Goal: Information Seeking & Learning: Find specific fact

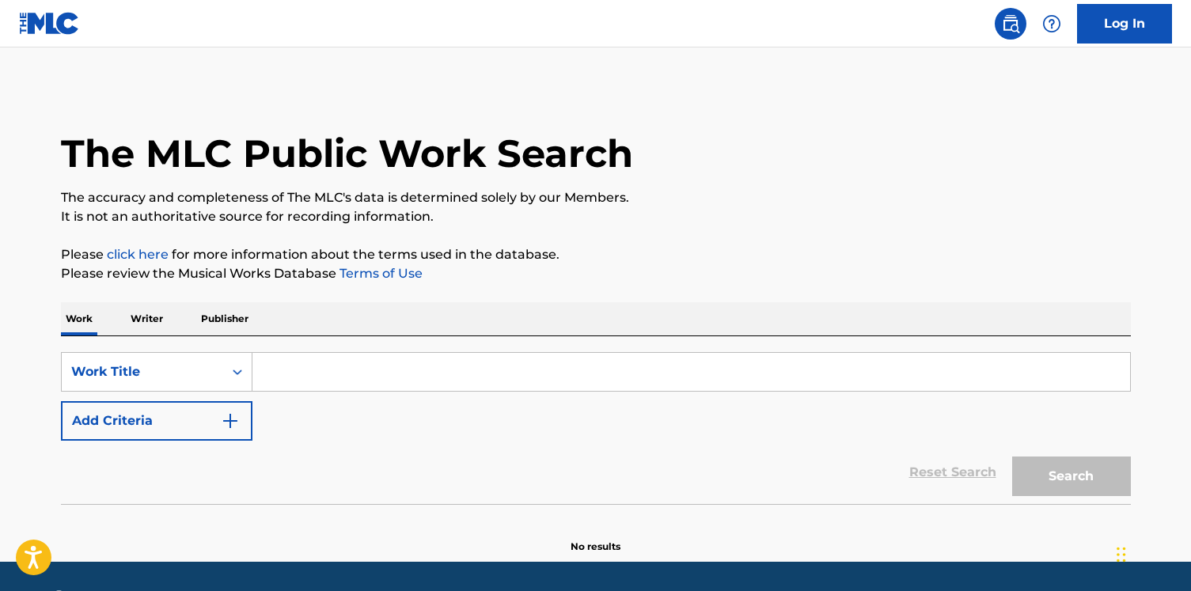
click at [237, 315] on p "Publisher" at bounding box center [224, 318] width 57 height 33
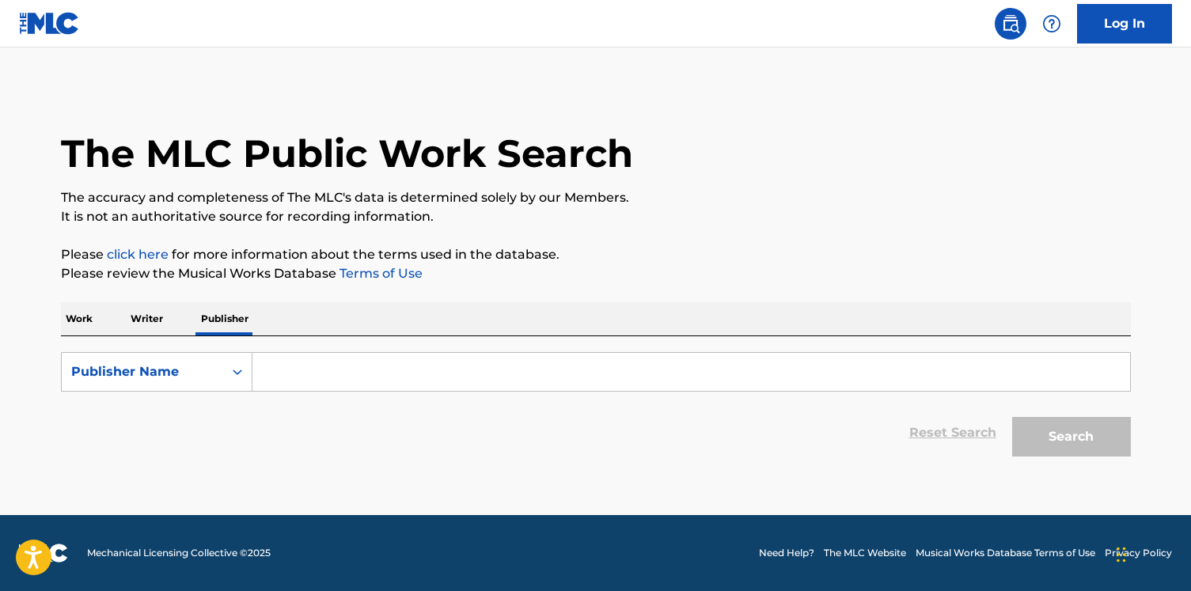
click at [285, 373] on input "Search Form" at bounding box center [690, 372] width 877 height 38
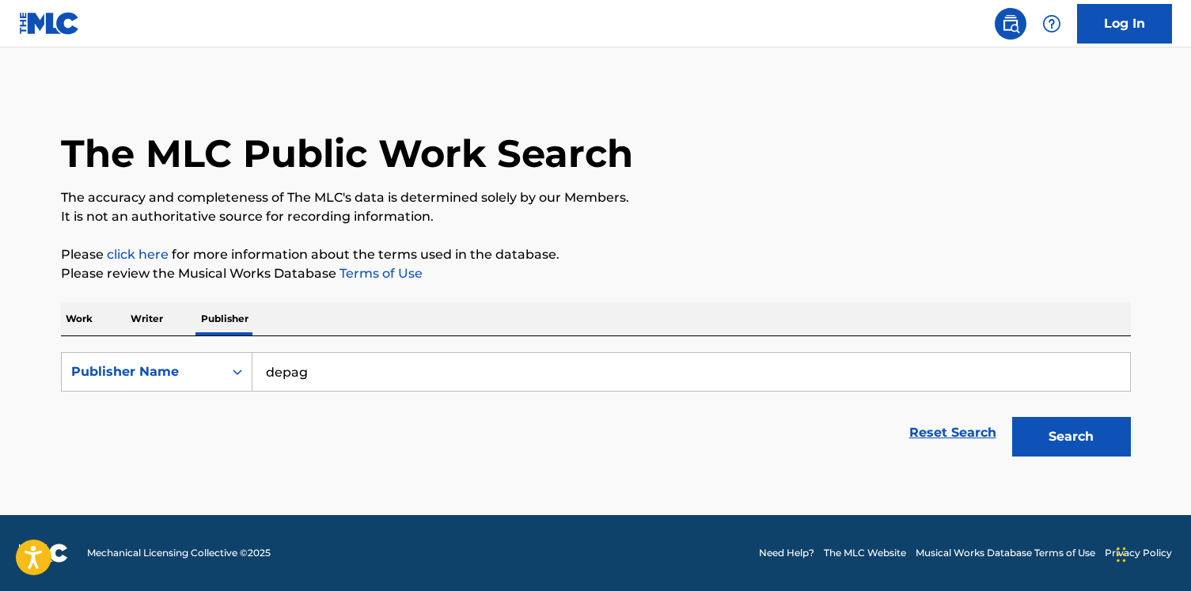
type input "depag"
click at [1012, 417] on button "Search" at bounding box center [1071, 437] width 119 height 40
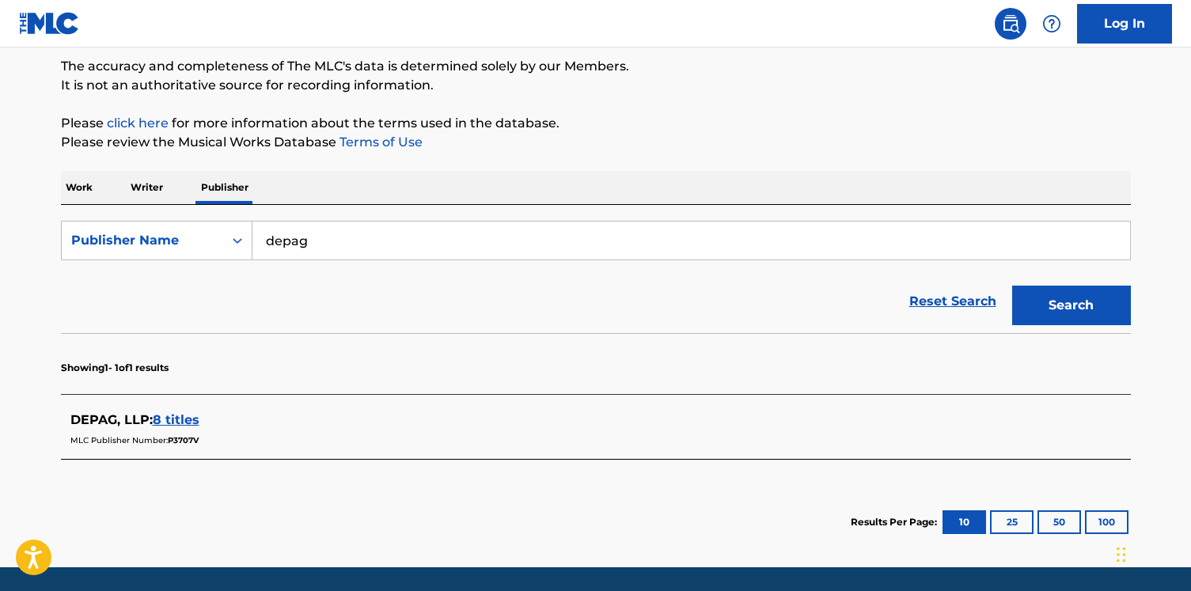
scroll to position [183, 0]
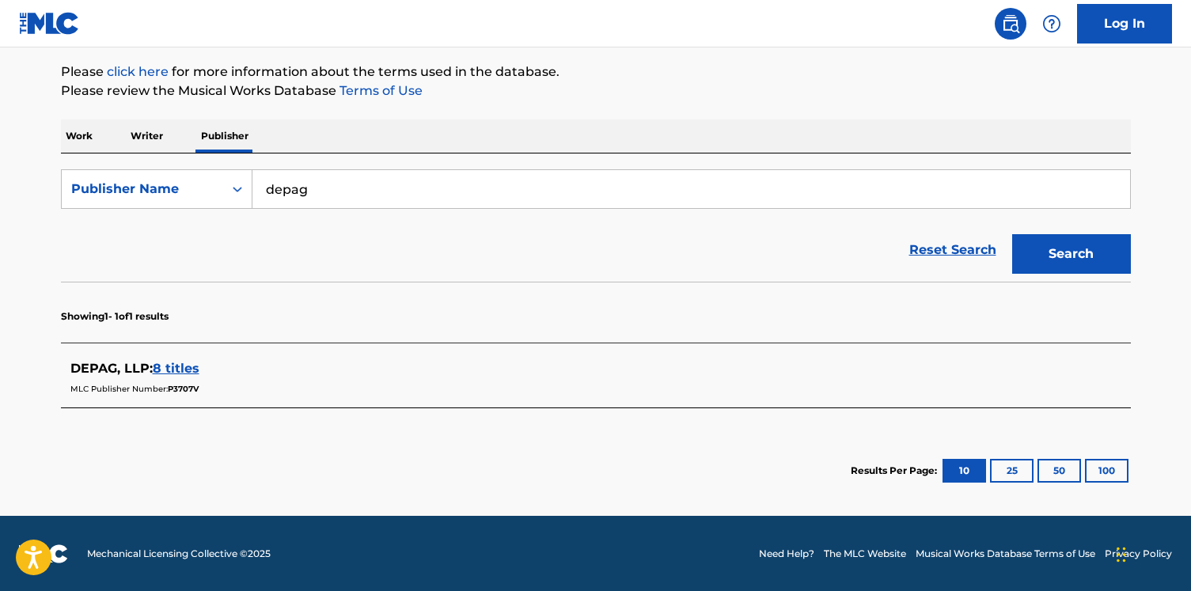
click at [187, 373] on span "8 titles" at bounding box center [176, 368] width 47 height 15
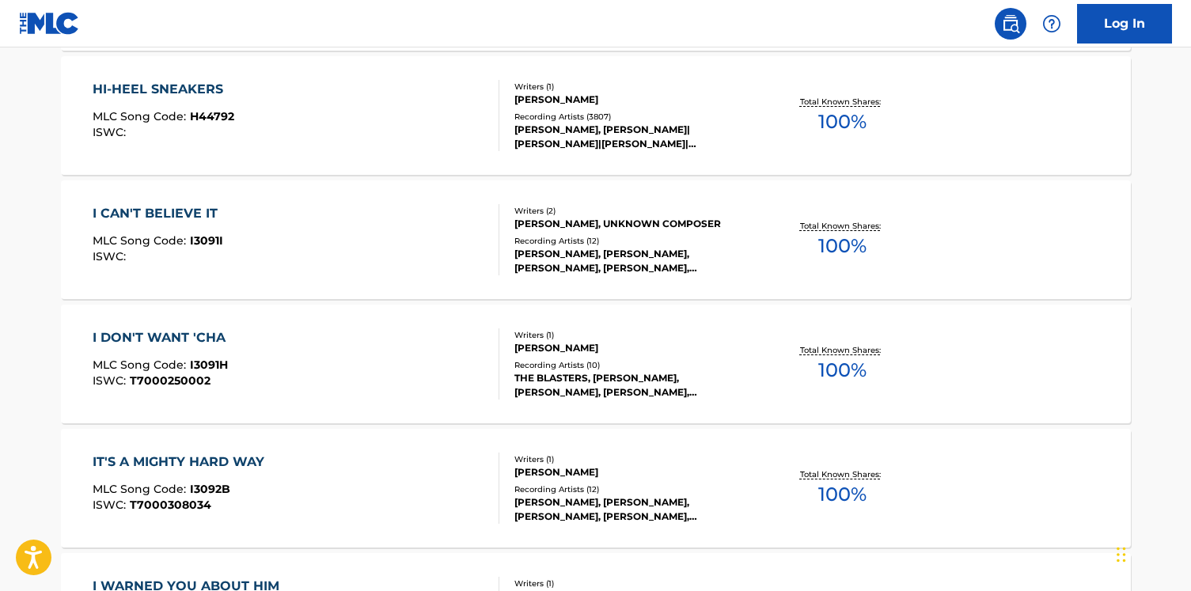
scroll to position [648, 0]
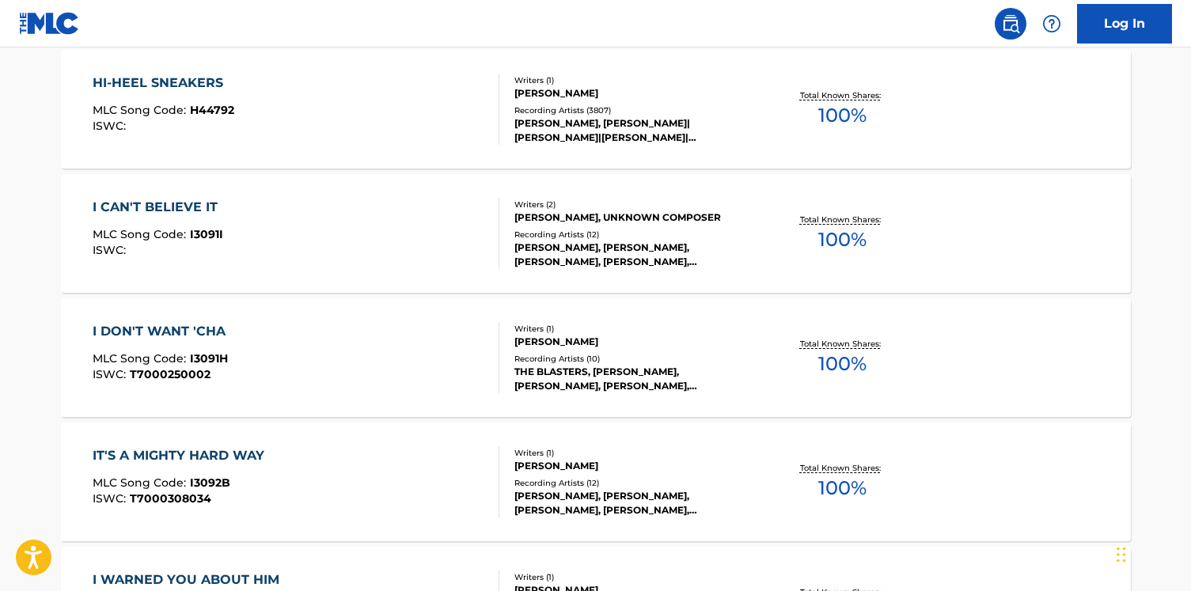
click at [358, 93] on div "HI-HEEL SNEAKERS MLC Song Code : H44792 ISWC :" at bounding box center [296, 109] width 407 height 71
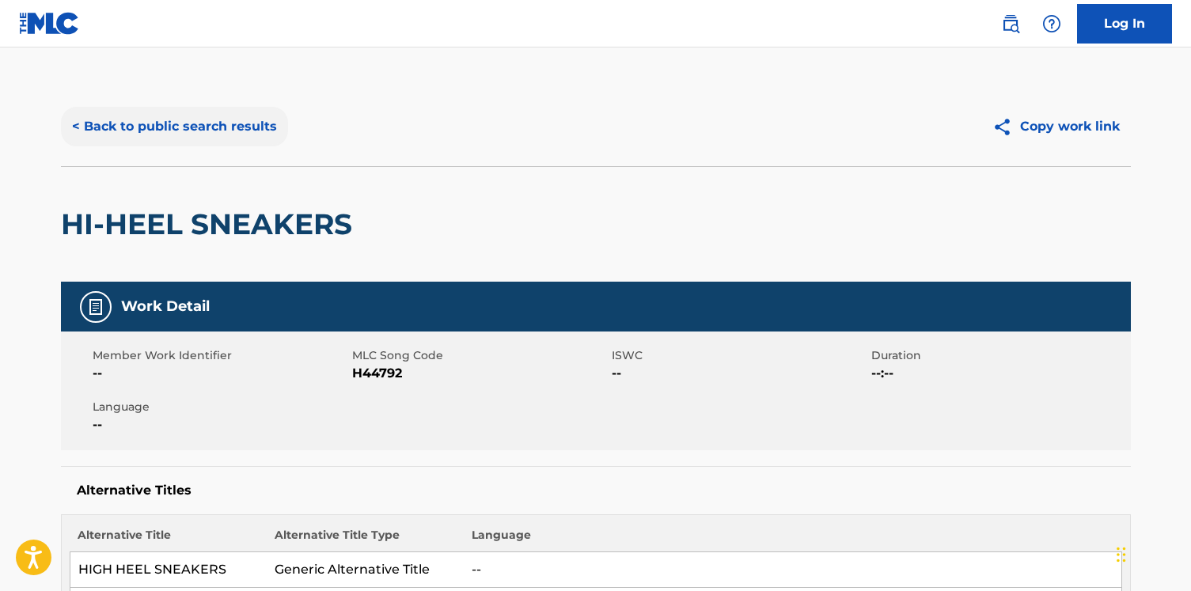
click at [213, 138] on button "< Back to public search results" at bounding box center [174, 127] width 227 height 40
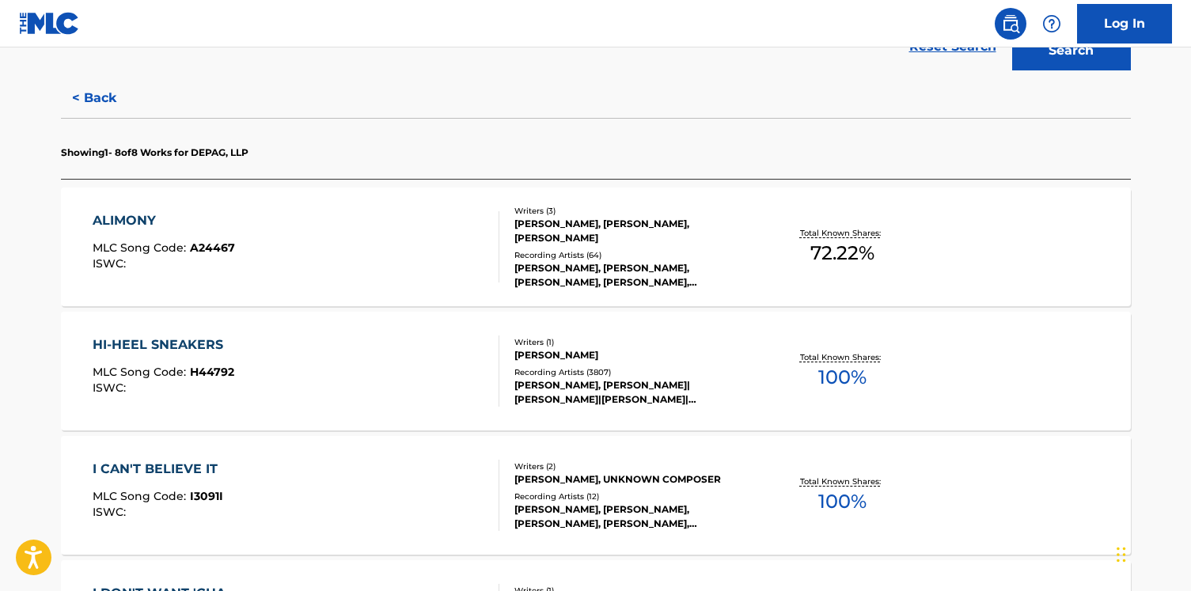
scroll to position [309, 0]
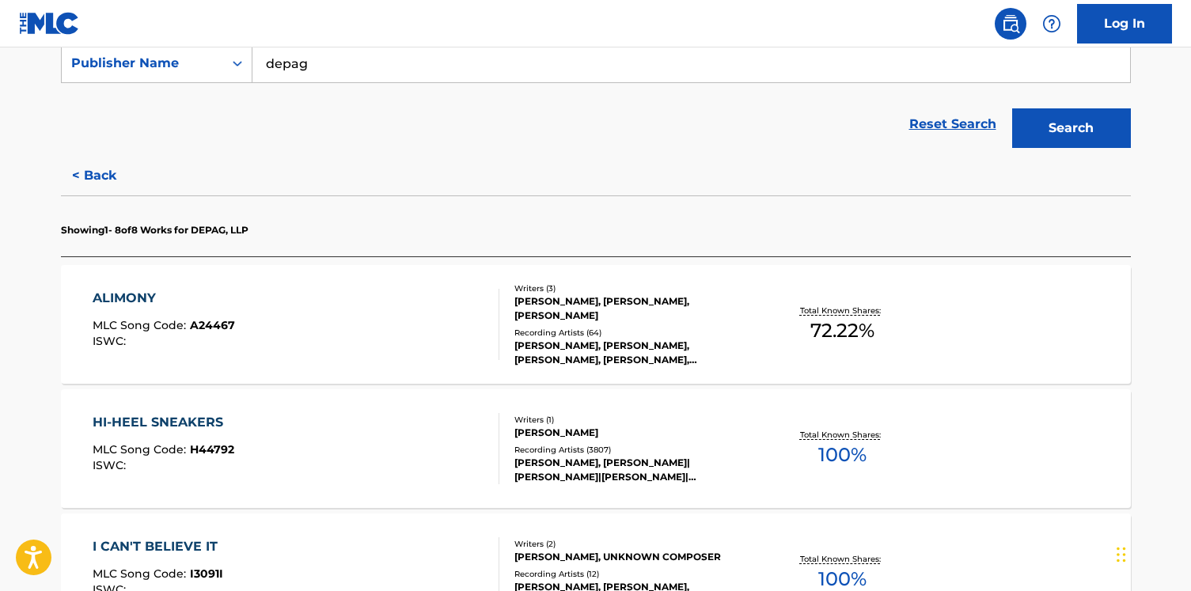
click at [312, 419] on div "HI-HEEL SNEAKERS MLC Song Code : H44792 ISWC :" at bounding box center [296, 448] width 407 height 71
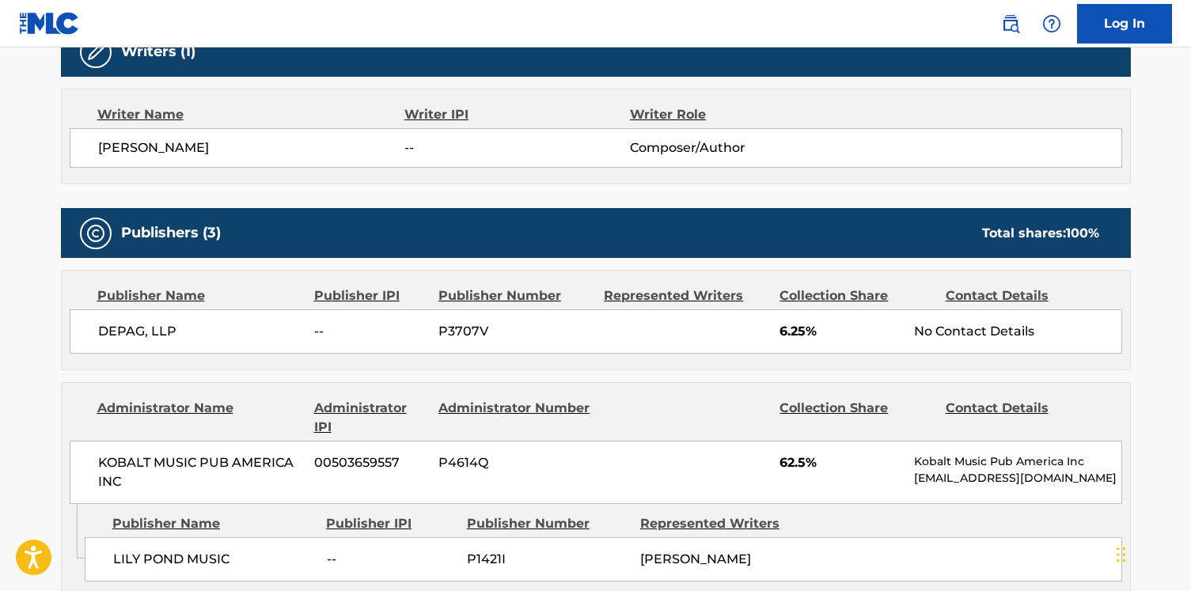
scroll to position [638, 0]
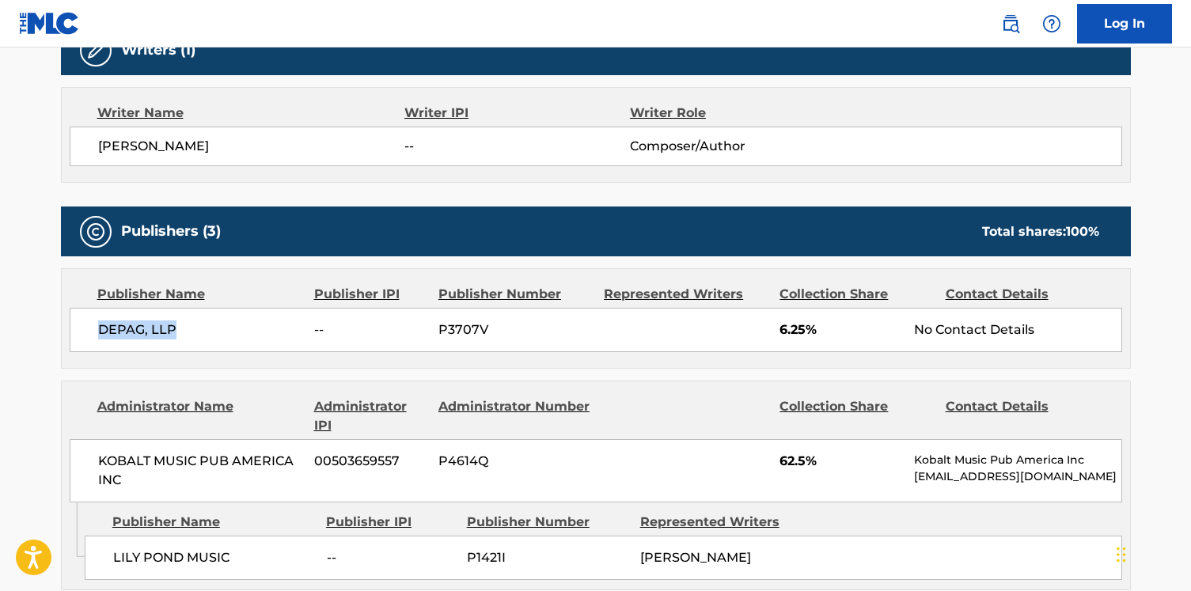
drag, startPoint x: 211, startPoint y: 335, endPoint x: 52, endPoint y: 335, distance: 159.0
click at [52, 335] on div "< Back to public search results Copy work link HI-HEEL SNEAKERS Work Detail Mem…" at bounding box center [595, 379] width 1107 height 1861
copy span "DEPAG, LLP"
